Goal: Task Accomplishment & Management: Use online tool/utility

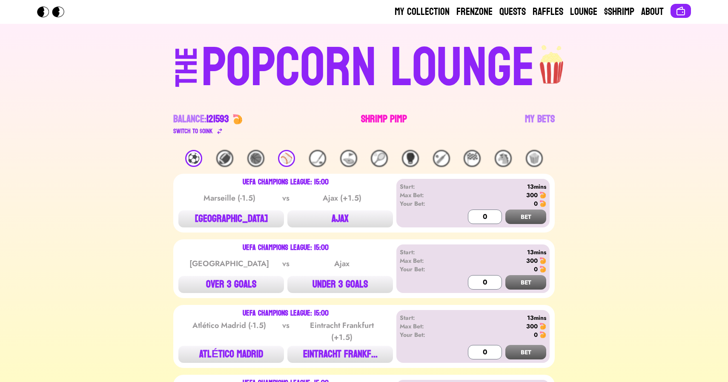
click at [365, 119] on link "Shrimp Pimp" at bounding box center [384, 124] width 46 height 24
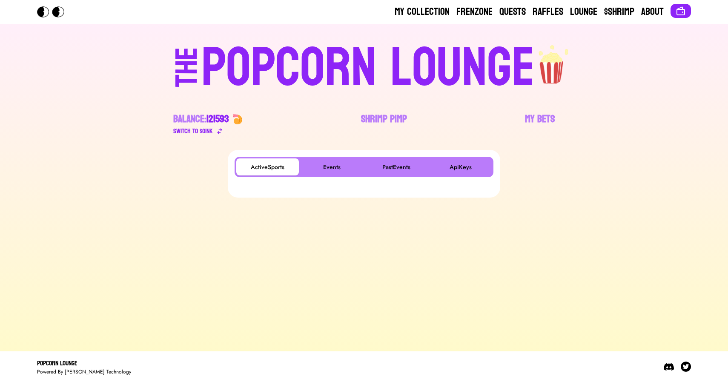
click at [333, 78] on div "POPCORN LOUNGE" at bounding box center [367, 68] width 333 height 54
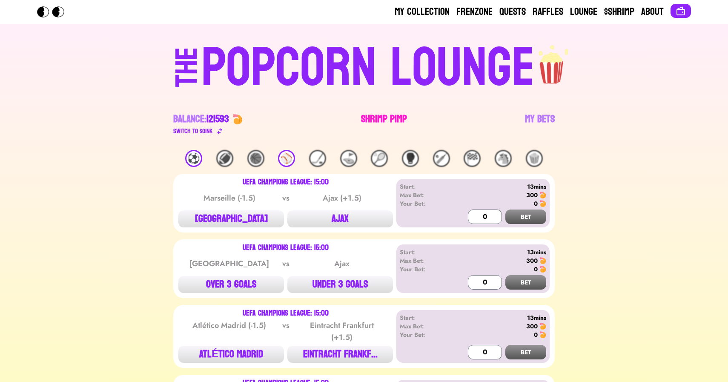
click at [375, 113] on link "Shrimp Pimp" at bounding box center [384, 124] width 46 height 24
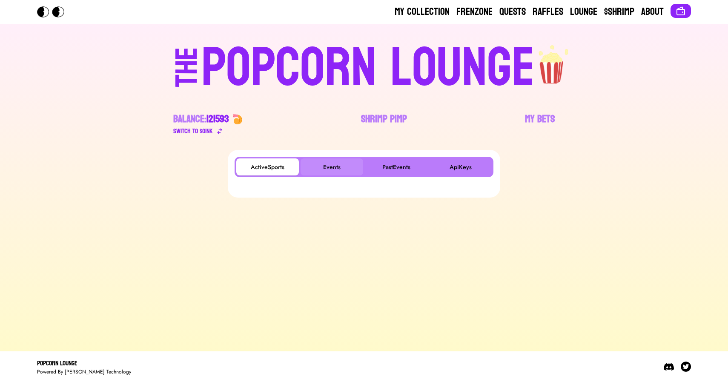
click at [328, 160] on button "Events" at bounding box center [331, 166] width 63 height 17
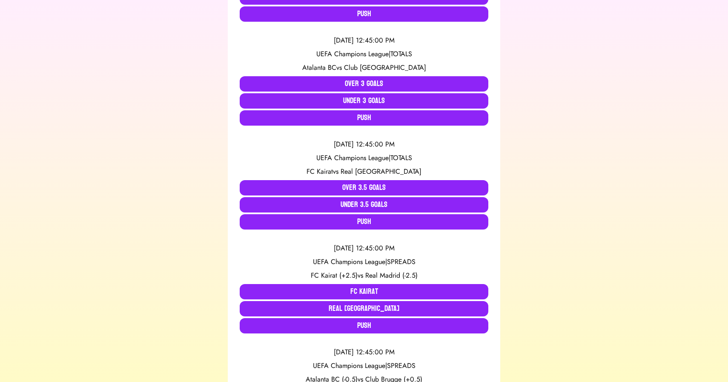
scroll to position [374, 0]
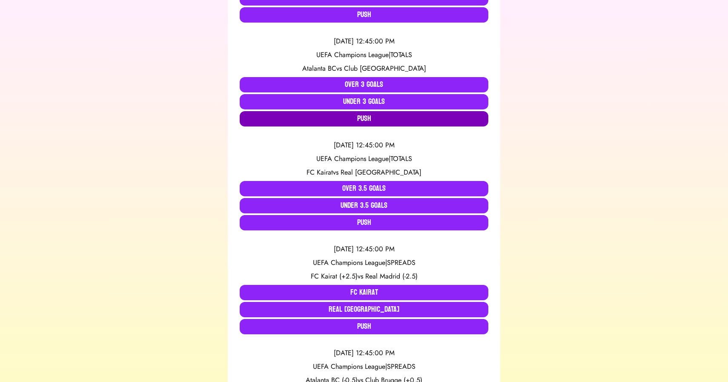
click at [299, 121] on button "Push" at bounding box center [364, 118] width 249 height 15
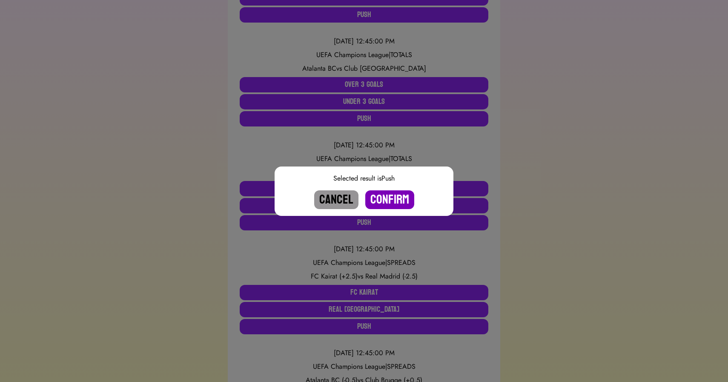
click at [390, 192] on button "Confirm" at bounding box center [389, 199] width 49 height 19
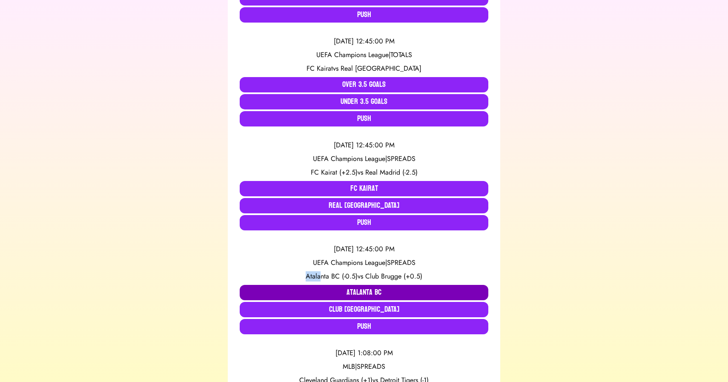
click at [339, 287] on button "Atalanta BC" at bounding box center [364, 292] width 249 height 15
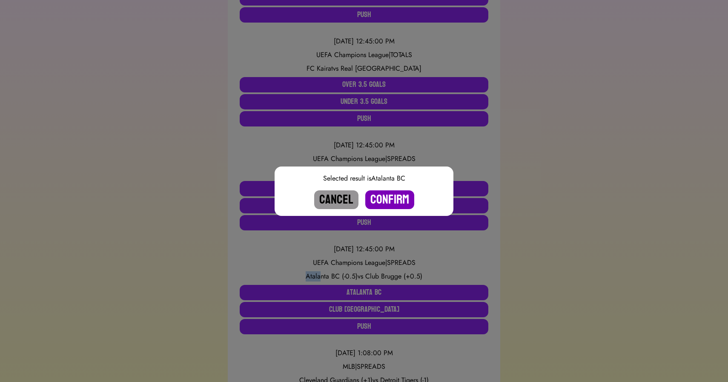
click at [384, 201] on button "Confirm" at bounding box center [389, 199] width 49 height 19
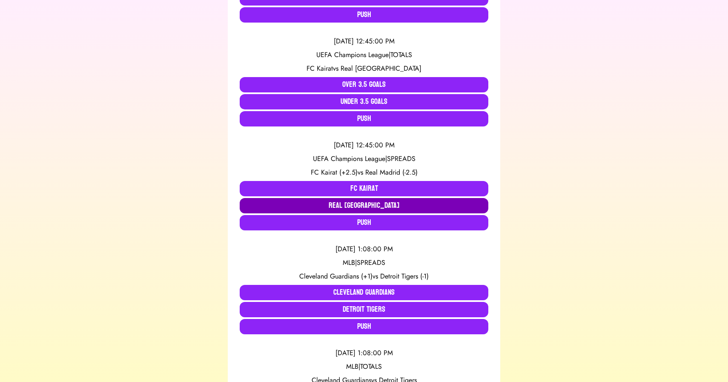
click at [367, 204] on button "Real [GEOGRAPHIC_DATA]" at bounding box center [364, 205] width 249 height 15
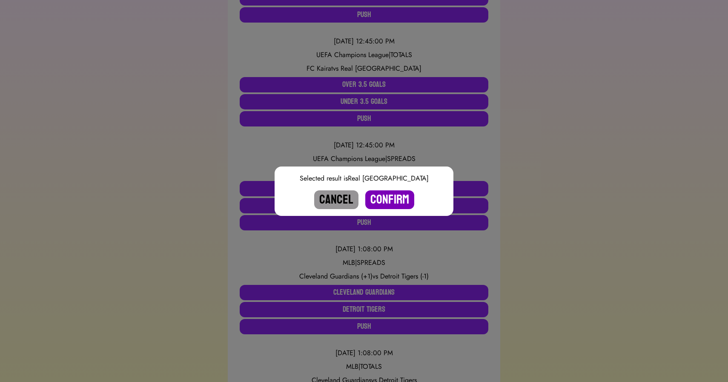
click at [385, 200] on button "Confirm" at bounding box center [389, 199] width 49 height 19
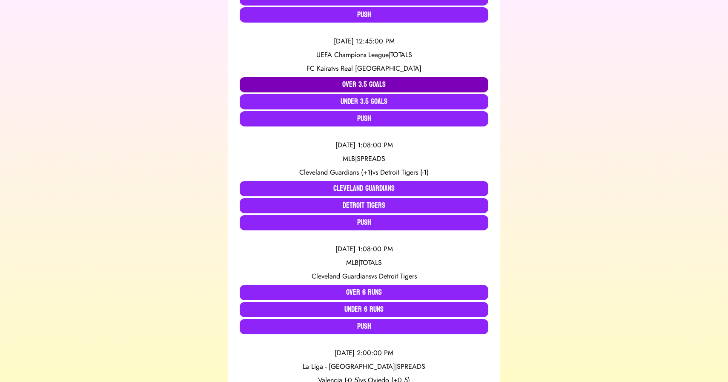
click at [359, 86] on button "Over 3.5 Goals" at bounding box center [364, 84] width 249 height 15
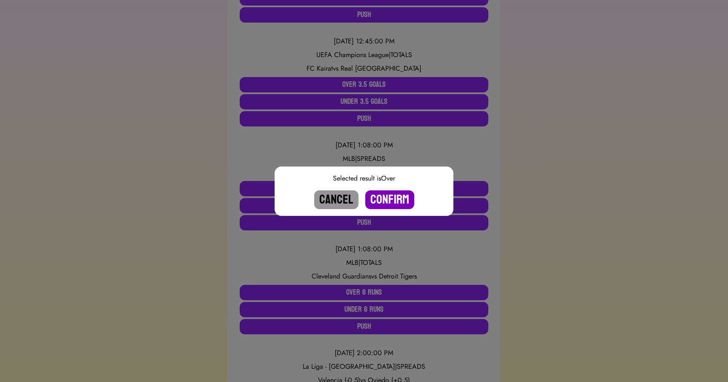
click at [394, 202] on button "Confirm" at bounding box center [389, 199] width 49 height 19
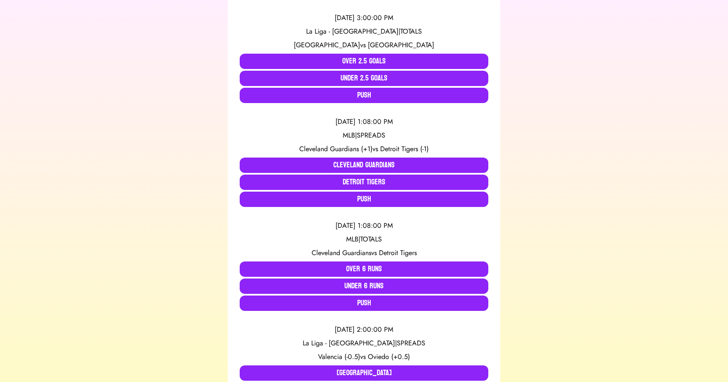
scroll to position [0, 0]
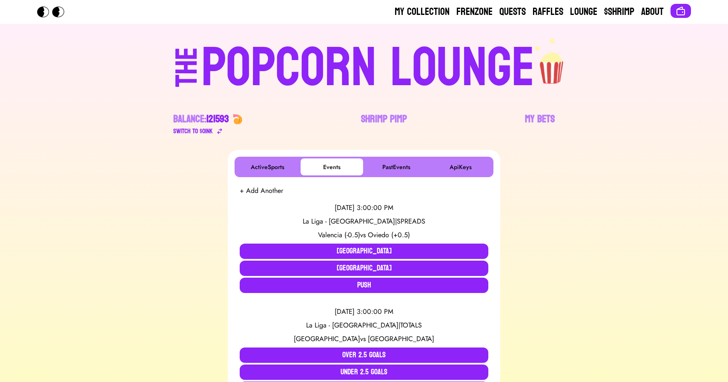
click at [312, 49] on div "POPCORN LOUNGE" at bounding box center [367, 68] width 333 height 54
